Goal: Task Accomplishment & Management: Manage account settings

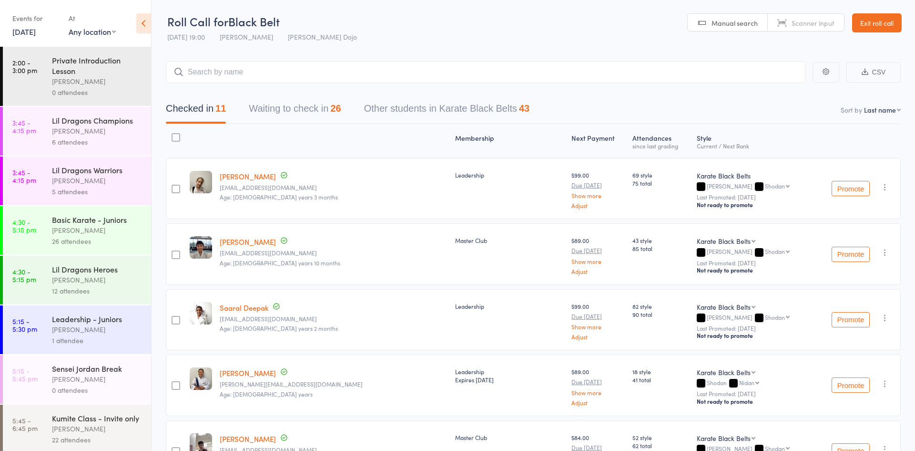
scroll to position [460, 0]
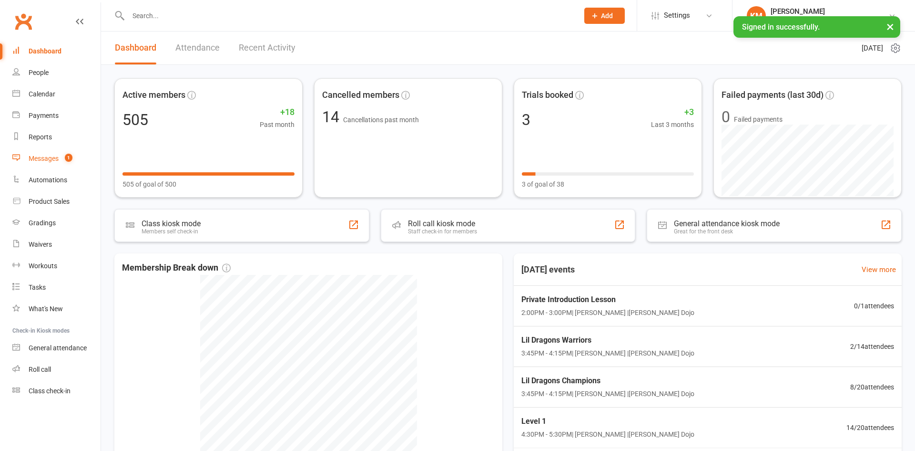
click at [50, 154] on div "Messages" at bounding box center [44, 158] width 30 height 8
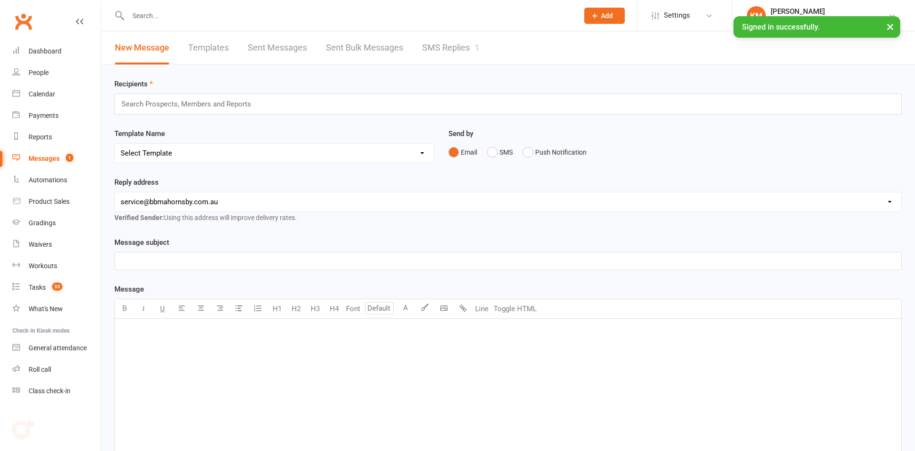
click at [424, 52] on link "SMS Replies 1" at bounding box center [450, 47] width 57 height 33
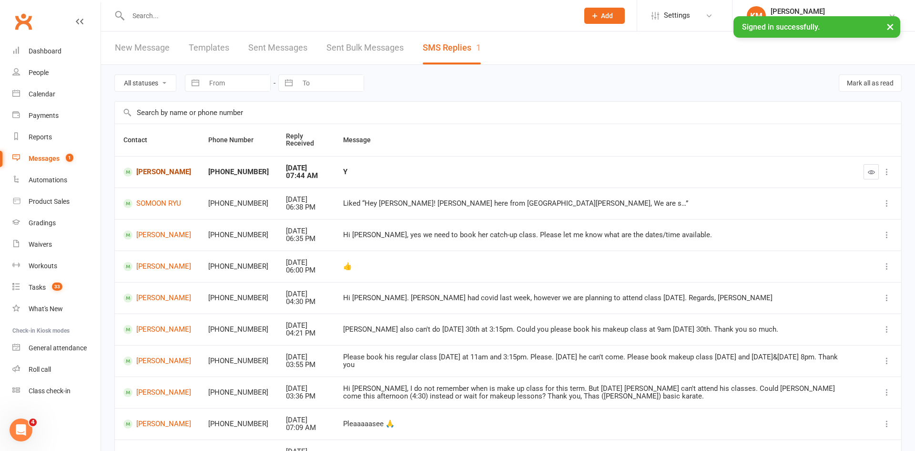
click at [136, 170] on link "[PERSON_NAME]" at bounding box center [157, 171] width 68 height 9
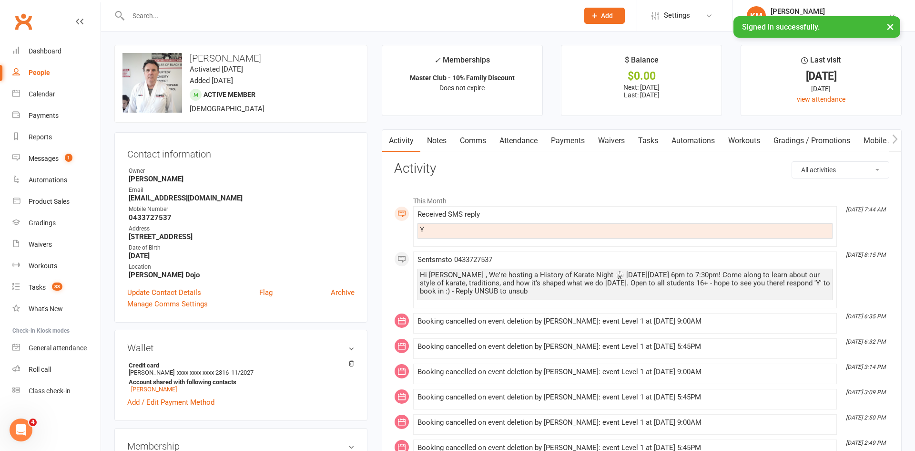
click at [528, 144] on link "Attendance" at bounding box center [518, 141] width 51 height 22
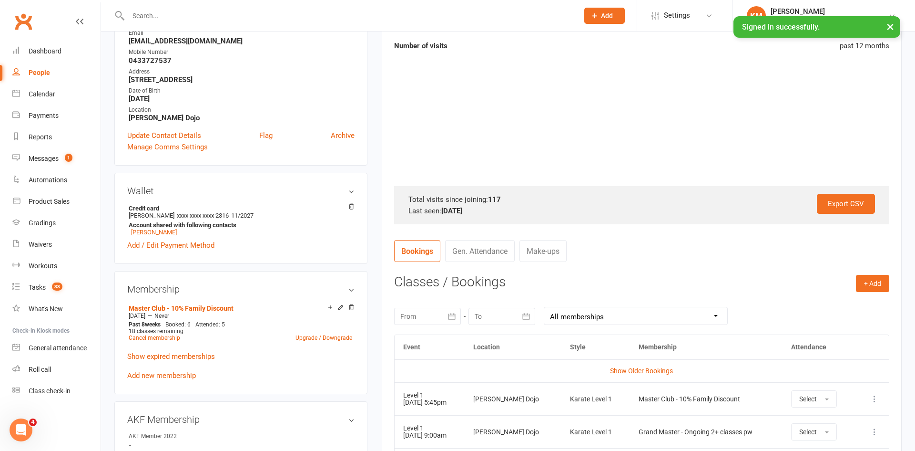
scroll to position [199, 0]
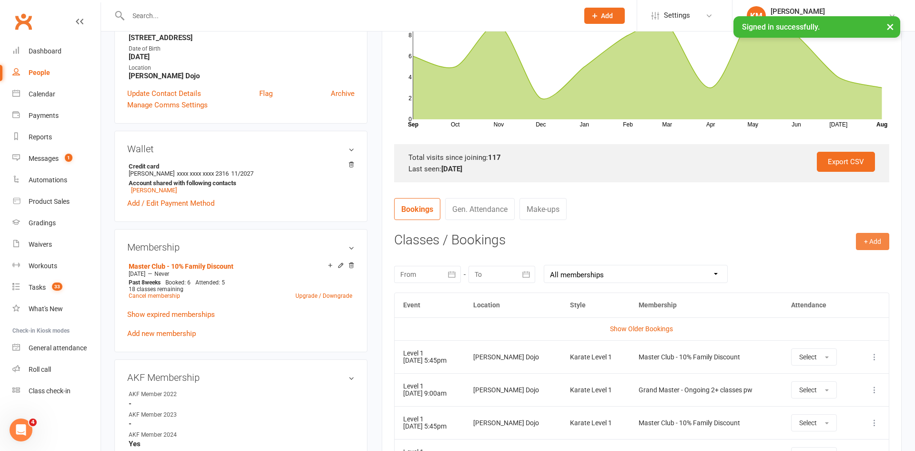
click at [867, 243] on button "+ Add" at bounding box center [872, 241] width 33 height 17
click at [847, 258] on link "Book Event" at bounding box center [842, 262] width 94 height 19
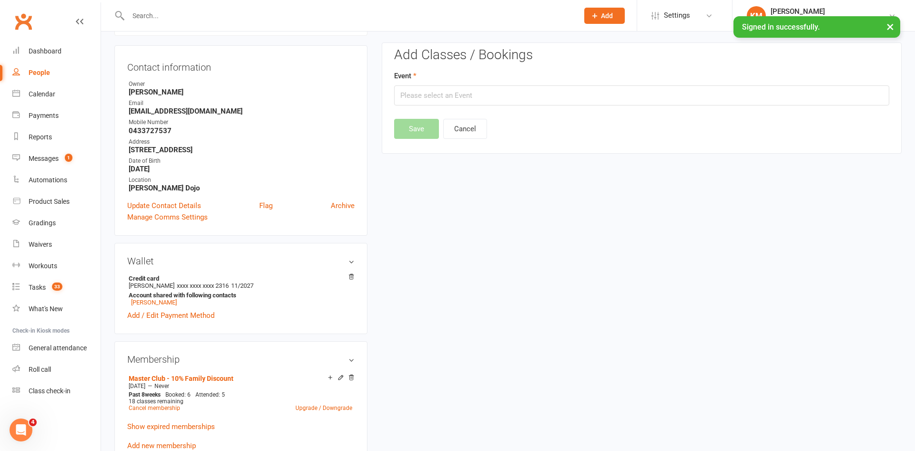
scroll to position [82, 0]
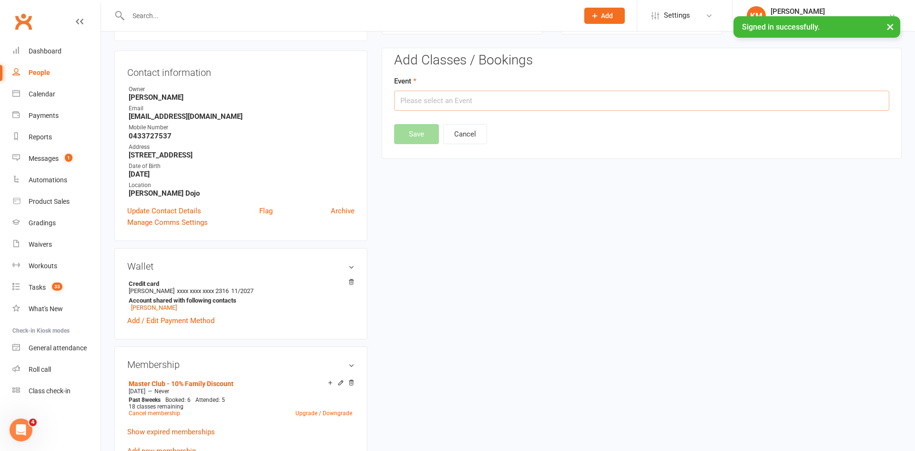
click at [722, 101] on input "text" at bounding box center [641, 101] width 495 height 20
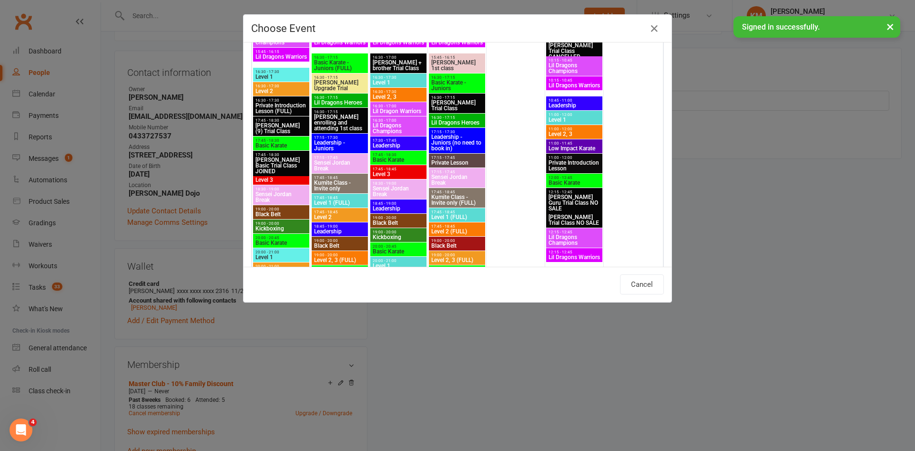
scroll to position [1721, 0]
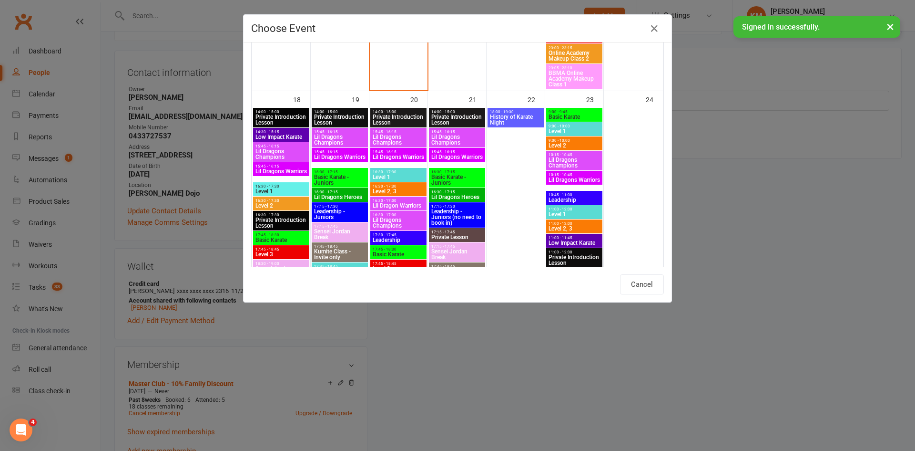
click at [515, 120] on span "History of Karate Night" at bounding box center [516, 119] width 52 height 11
type input "History of Karate Night - [DATE] 6:00:00 PM"
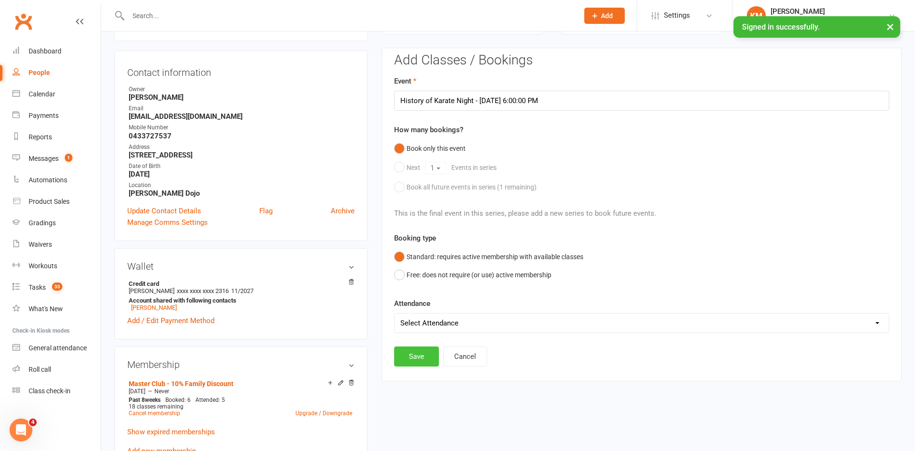
click at [409, 351] on button "Save" at bounding box center [416, 356] width 45 height 20
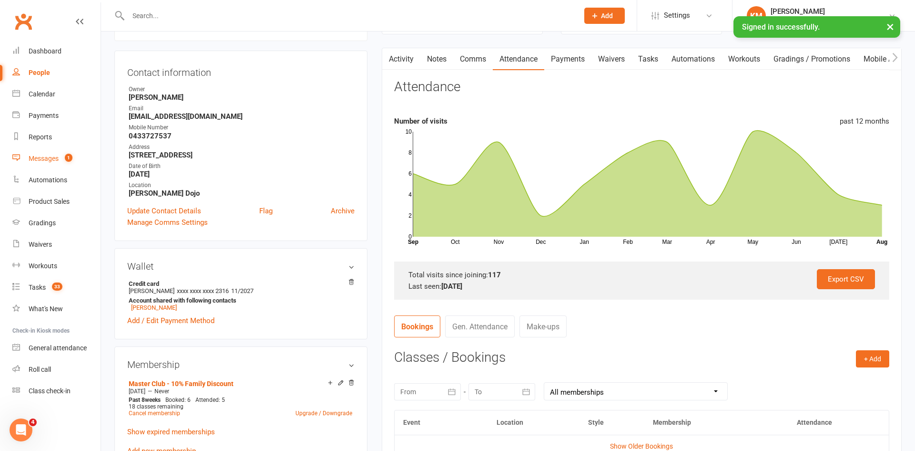
click at [71, 163] on link "Messages 1" at bounding box center [56, 158] width 88 height 21
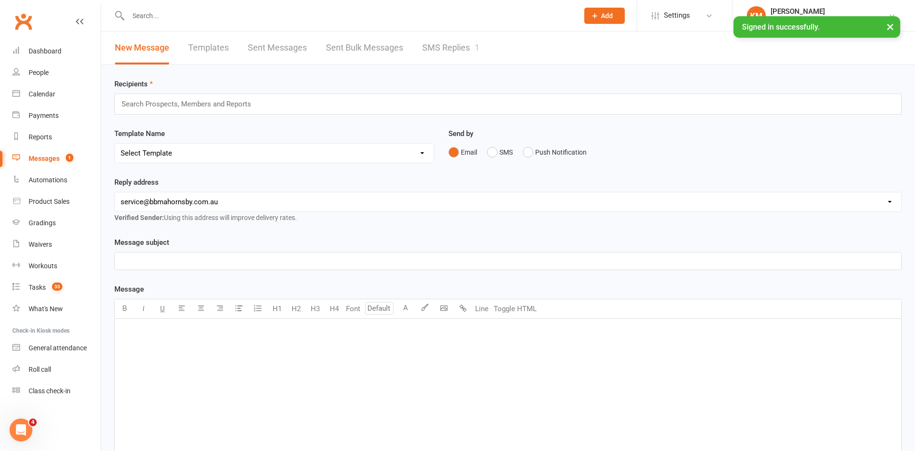
click at [455, 37] on link "SMS Replies 1" at bounding box center [450, 47] width 57 height 33
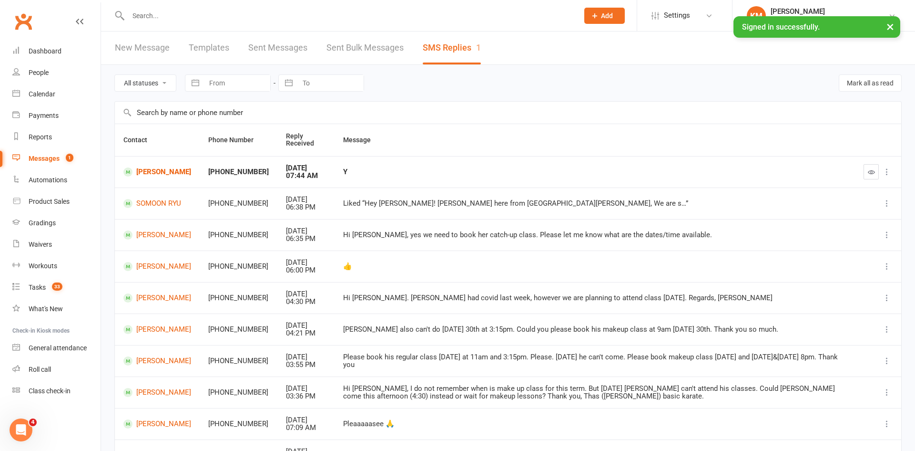
click at [871, 169] on icon "button" at bounding box center [871, 171] width 7 height 7
